Goal: Find specific page/section: Find specific page/section

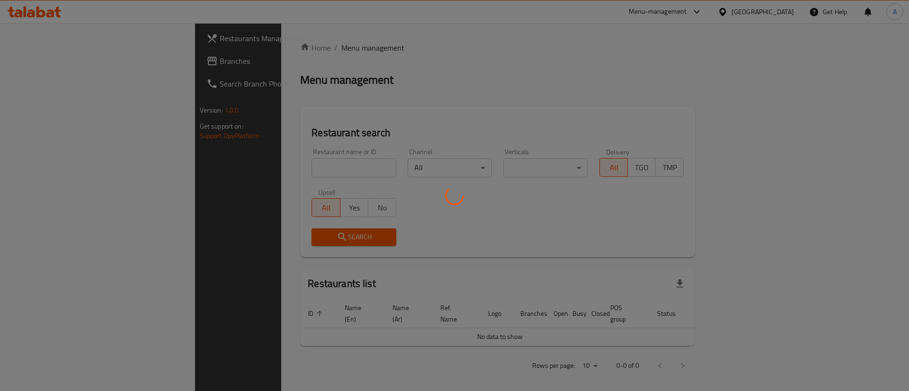
click at [251, 171] on div at bounding box center [454, 195] width 909 height 391
click at [248, 168] on div at bounding box center [454, 195] width 909 height 391
click at [248, 172] on div at bounding box center [454, 195] width 909 height 391
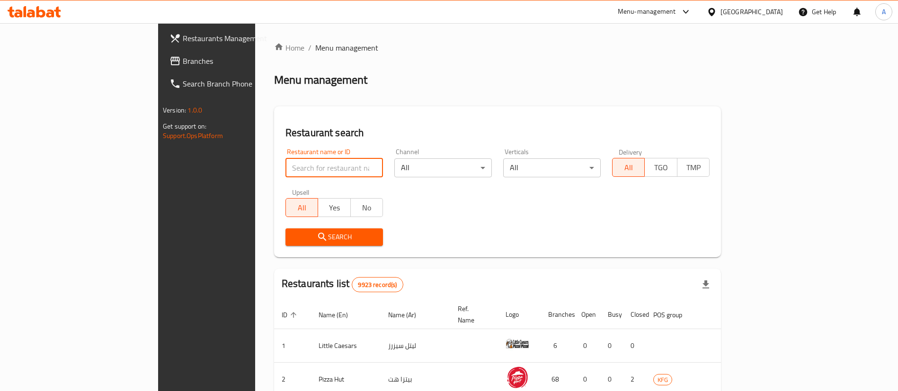
click at [285, 177] on input "search" at bounding box center [333, 168] width 97 height 19
click at [280, 177] on div "Restaurant name or ID Restaurant name or ID" at bounding box center [334, 163] width 109 height 40
type input "one sushi"
click button "Search" at bounding box center [333, 238] width 97 height 18
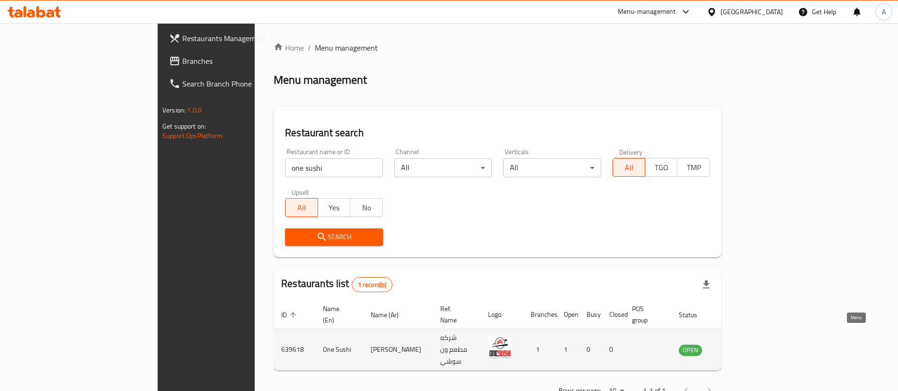
click at [739, 346] on icon "enhanced table" at bounding box center [734, 350] width 10 height 8
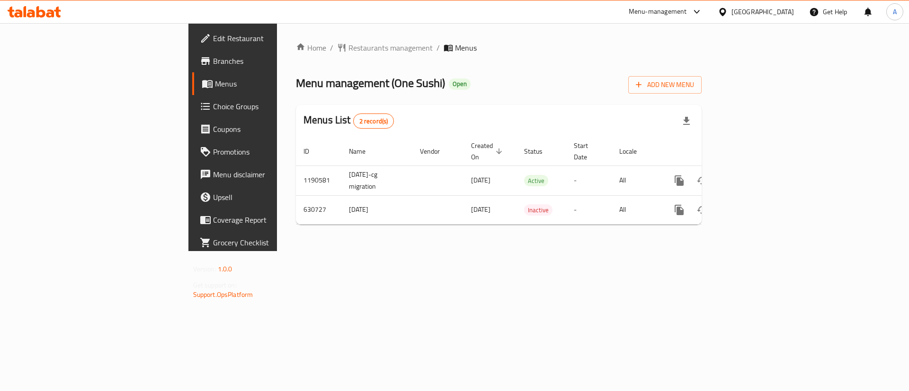
click at [213, 62] on span "Branches" at bounding box center [273, 60] width 120 height 11
